Goal: Task Accomplishment & Management: Manage account settings

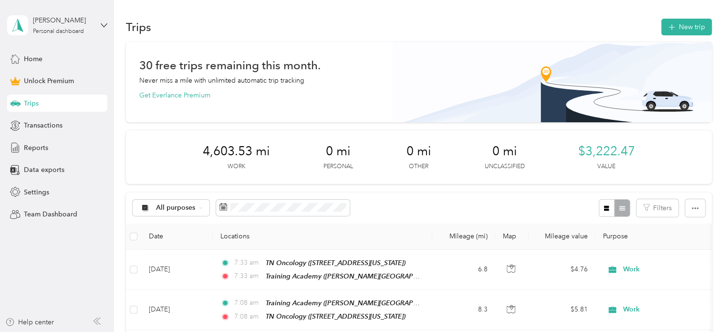
scroll to position [1, 0]
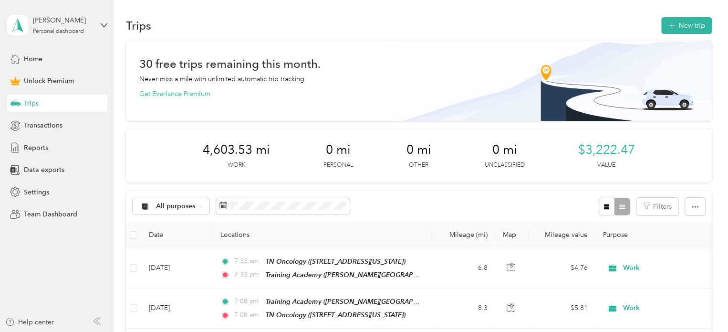
click at [673, 16] on div "Trips New trip" at bounding box center [419, 25] width 586 height 20
click at [674, 24] on button "New trip" at bounding box center [686, 25] width 51 height 17
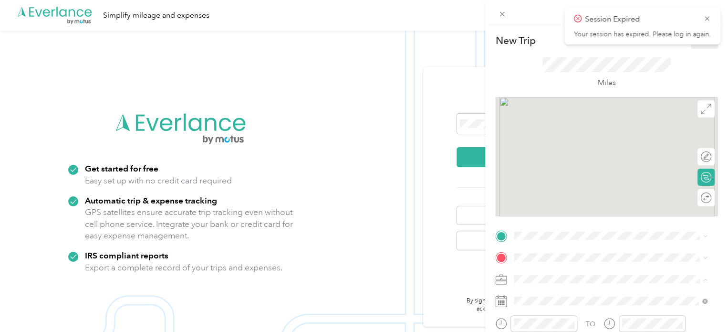
click at [444, 276] on div "New Trip Save This trip cannot be edited because it is either under review, app…" at bounding box center [364, 166] width 728 height 332
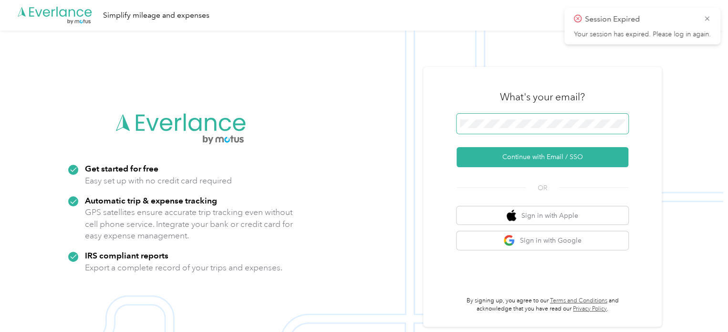
click at [472, 116] on span at bounding box center [543, 124] width 172 height 20
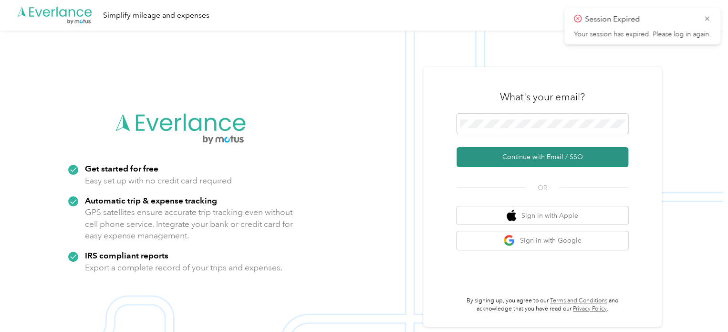
click at [487, 159] on button "Continue with Email / SSO" at bounding box center [543, 157] width 172 height 20
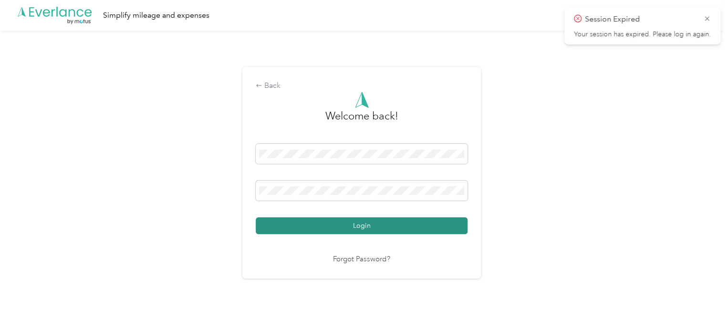
click at [353, 229] on button "Login" at bounding box center [362, 225] width 212 height 17
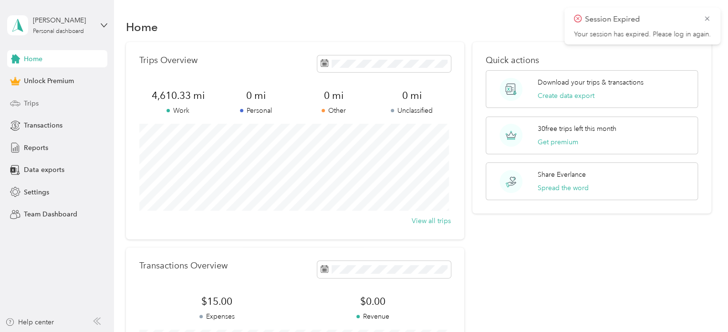
click at [53, 102] on div "Trips" at bounding box center [57, 102] width 100 height 17
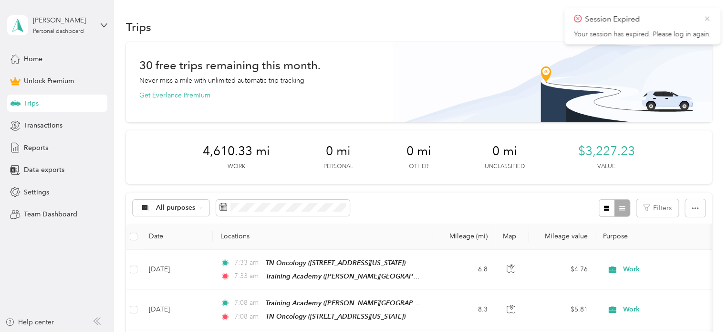
click at [708, 16] on icon at bounding box center [707, 18] width 8 height 9
click at [672, 26] on icon "button" at bounding box center [671, 27] width 11 height 11
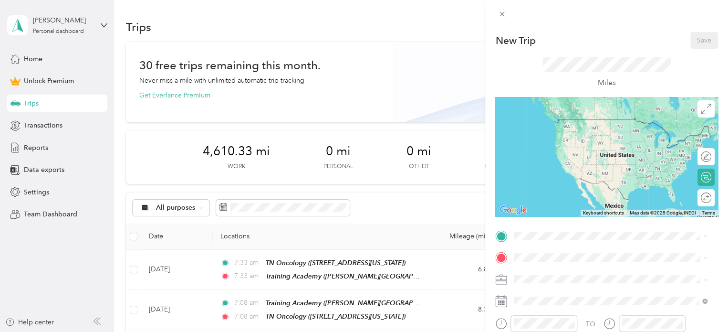
click at [534, 146] on div "Work" at bounding box center [610, 145] width 187 height 10
click at [557, 137] on span "100 White Bridge Pike, Nashville, 37209, Nashville, Tennessee, United States" at bounding box center [579, 133] width 95 height 8
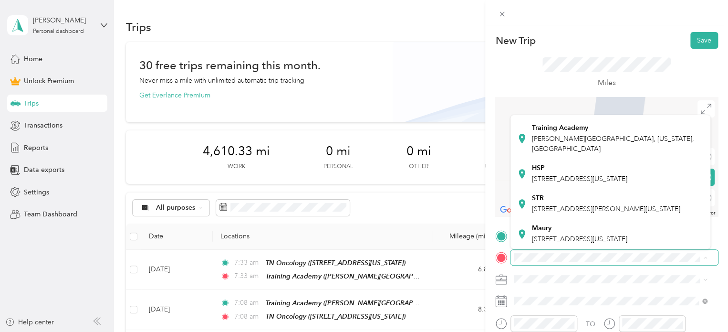
scroll to position [207, 0]
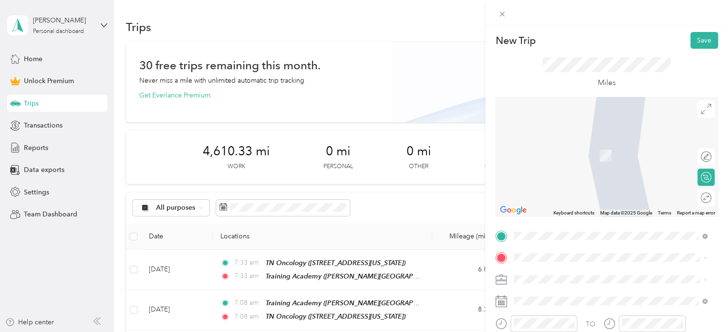
click at [604, 230] on span "1262 Medical Center Drive, 38401, Columbia, Tennessee, United States" at bounding box center [579, 234] width 95 height 8
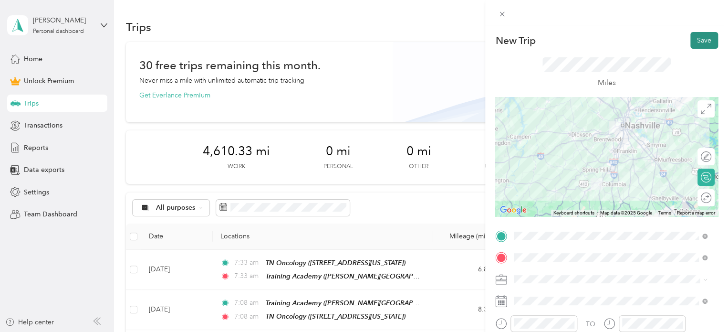
click at [694, 43] on button "Save" at bounding box center [704, 40] width 28 height 17
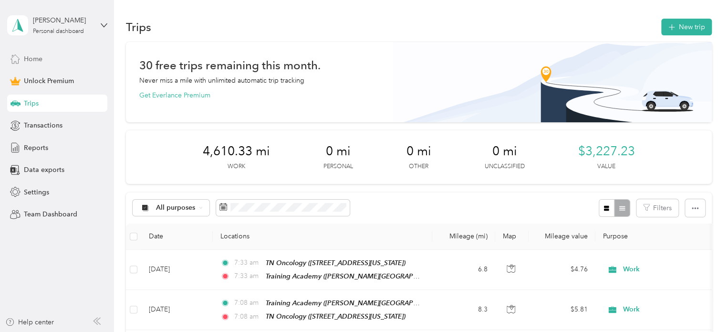
click at [30, 58] on span "Home" at bounding box center [33, 59] width 19 height 10
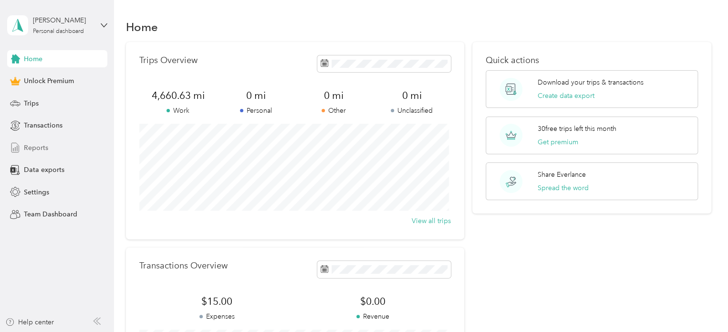
click at [48, 152] on div "Reports" at bounding box center [57, 147] width 100 height 17
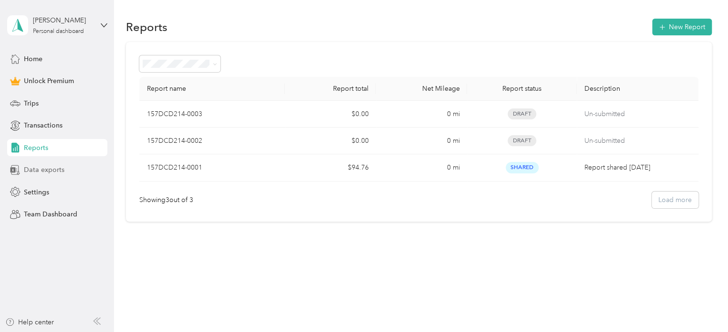
click at [52, 167] on span "Data exports" at bounding box center [44, 170] width 41 height 10
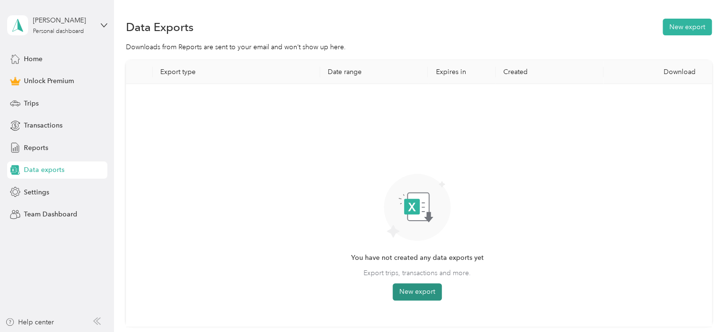
click at [433, 294] on button "New export" at bounding box center [417, 291] width 49 height 17
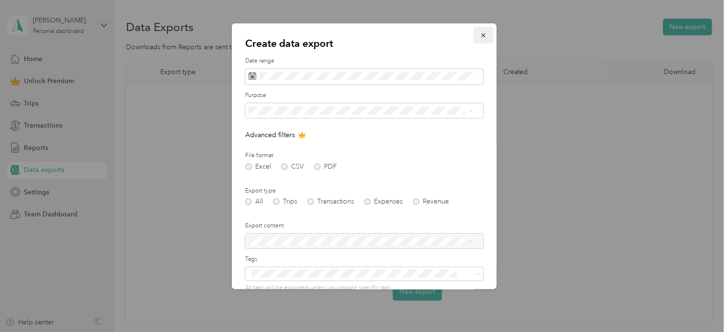
click at [480, 37] on icon "button" at bounding box center [483, 35] width 7 height 7
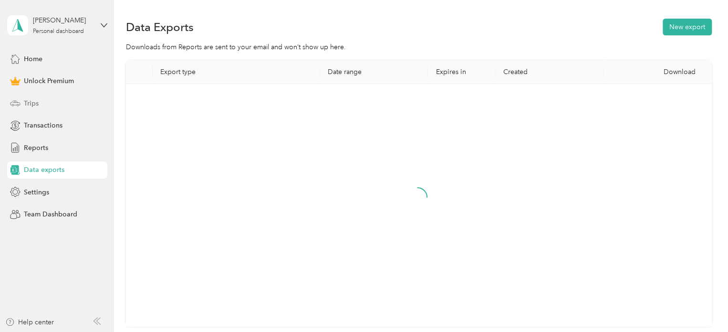
click at [63, 101] on div "Trips" at bounding box center [57, 102] width 100 height 17
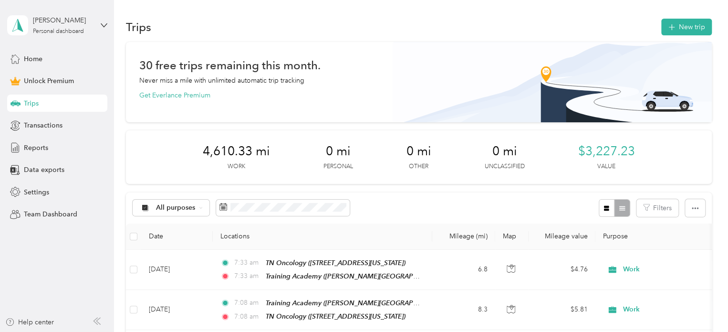
click at [111, 21] on aside "Jessica Wargo Personal dashboard Home Unlock Premium Trips Transactions Reports…" at bounding box center [57, 166] width 114 height 332
click at [105, 25] on icon at bounding box center [104, 24] width 6 height 3
click at [40, 78] on div "Log out" at bounding box center [33, 78] width 37 height 10
